Goal: Navigation & Orientation: Find specific page/section

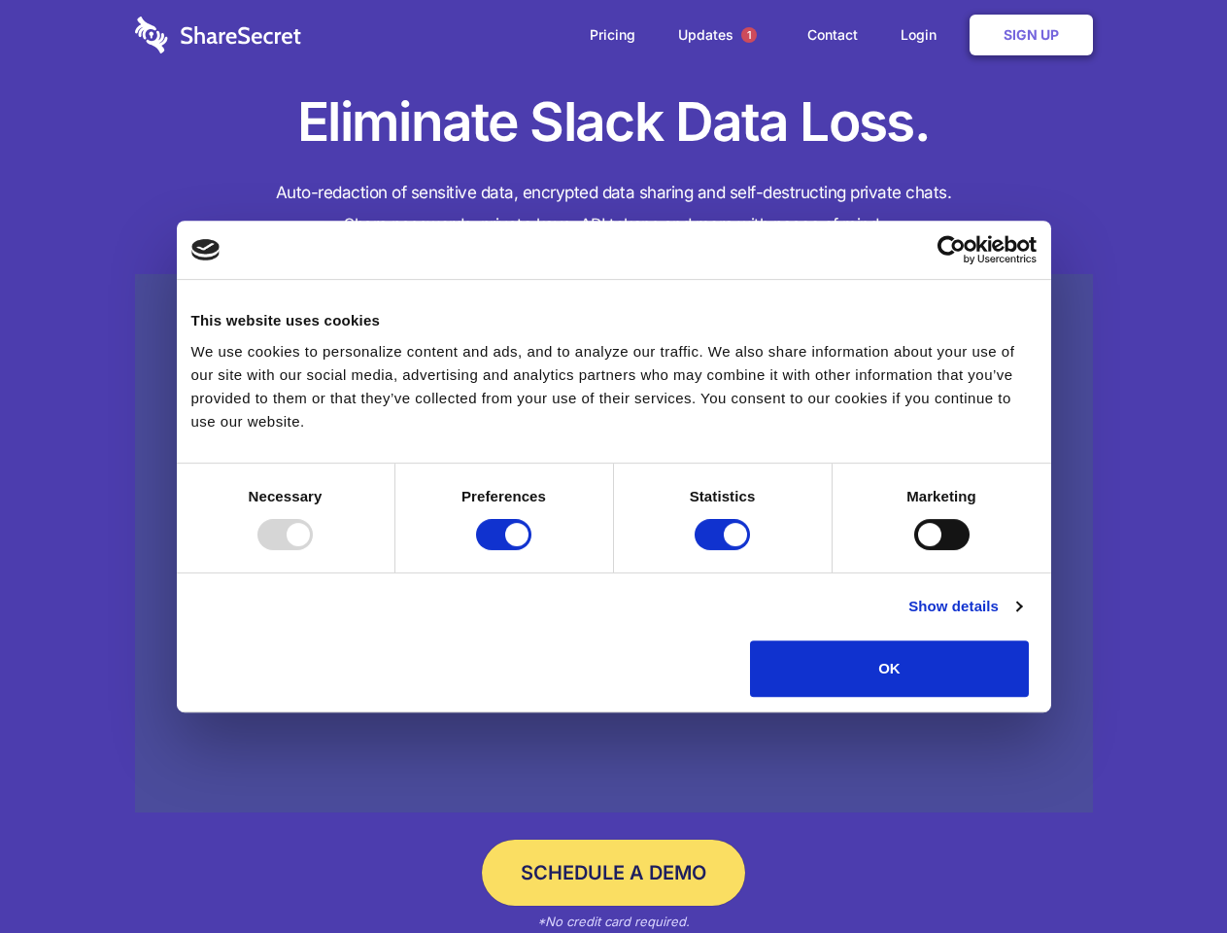
click at [313, 550] on div at bounding box center [284, 534] width 55 height 31
click at [531, 550] on input "Preferences" at bounding box center [503, 534] width 55 height 31
checkbox input "false"
click at [725, 550] on input "Statistics" at bounding box center [722, 534] width 55 height 31
checkbox input "false"
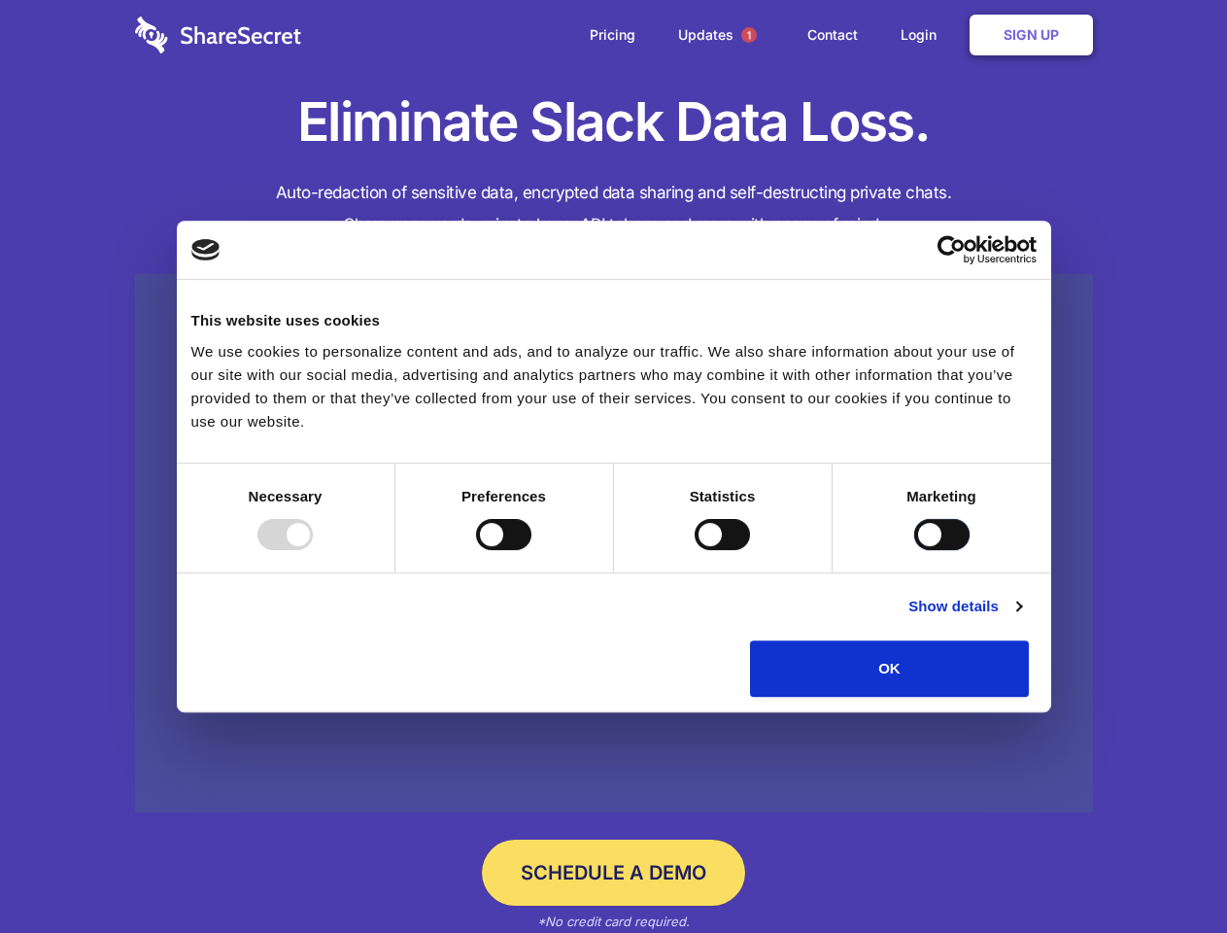
click at [914, 550] on input "Marketing" at bounding box center [941, 534] width 55 height 31
checkbox input "true"
click at [1021, 618] on link "Show details" at bounding box center [964, 606] width 113 height 23
click at [0, 0] on li "Statistics 17 Statistic cookies help website owners to understand how visitors …" at bounding box center [0, 0] width 0 height 0
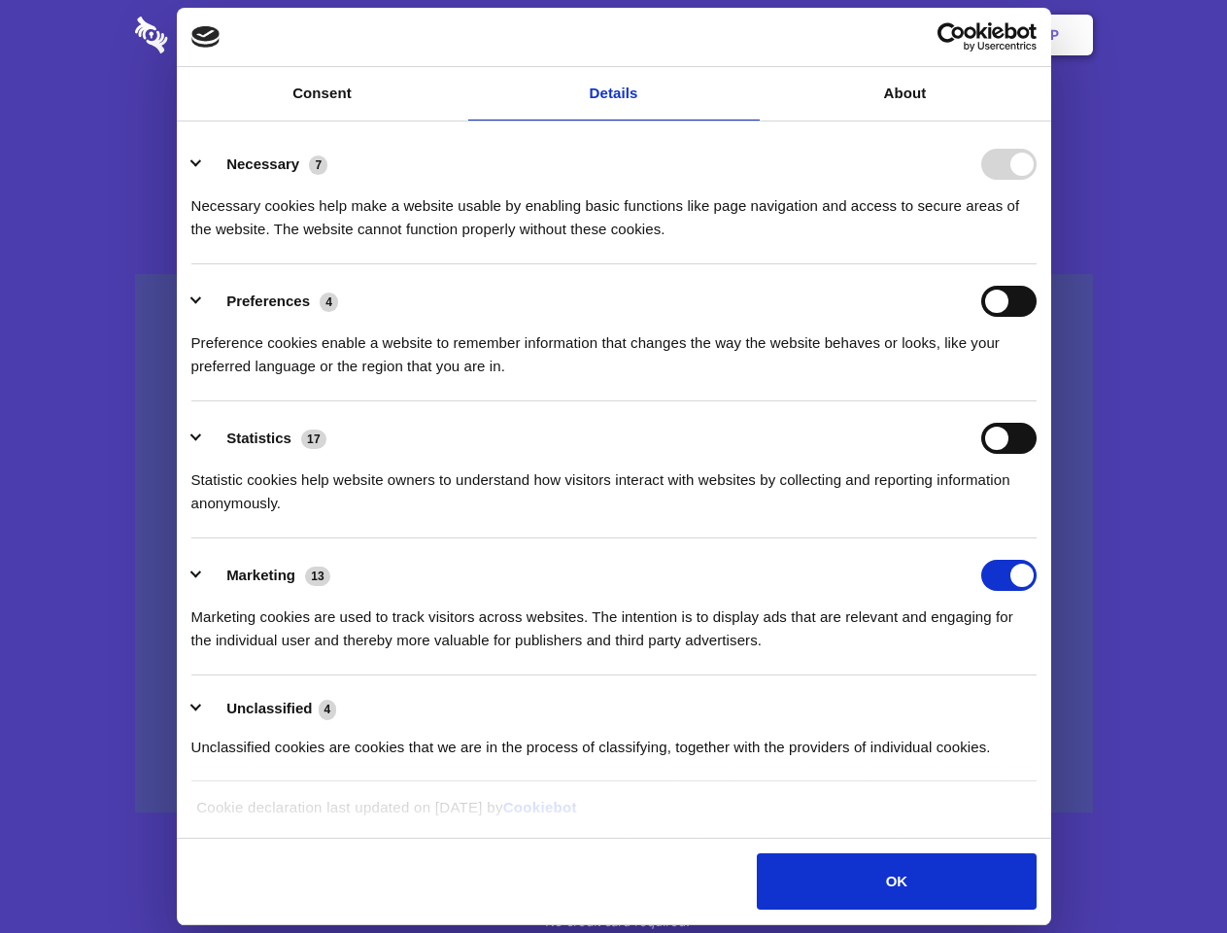
click at [748, 35] on span "1" at bounding box center [749, 35] width 16 height 16
